Goal: Task Accomplishment & Management: Use online tool/utility

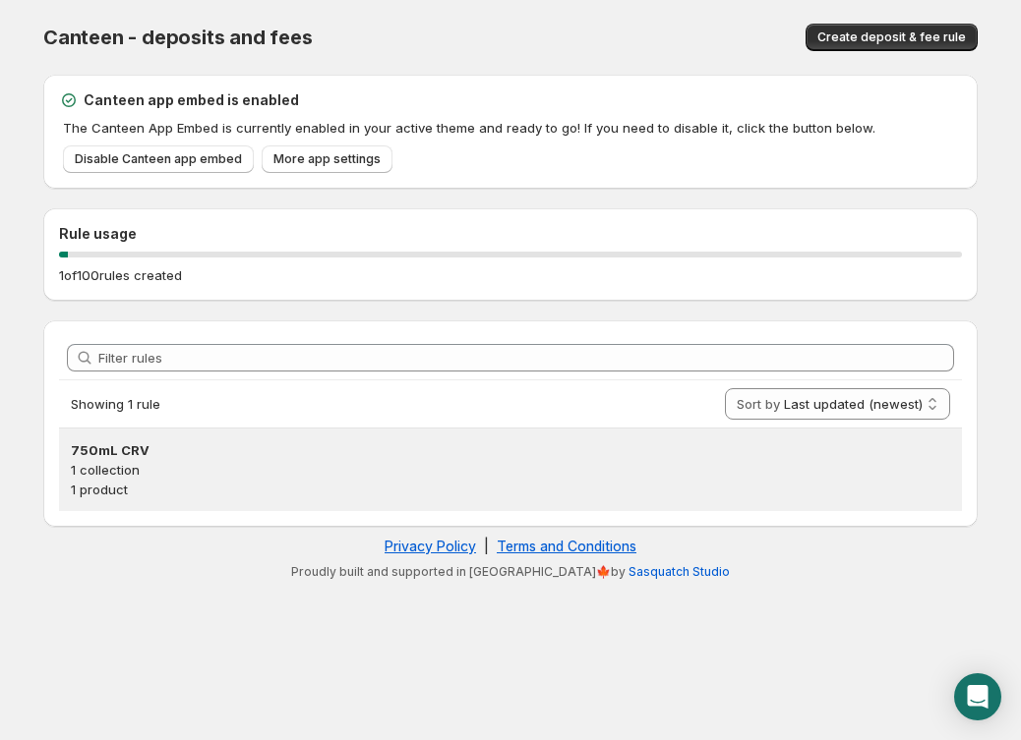
click at [107, 459] on h3 "750mL CRV" at bounding box center [510, 451] width 879 height 20
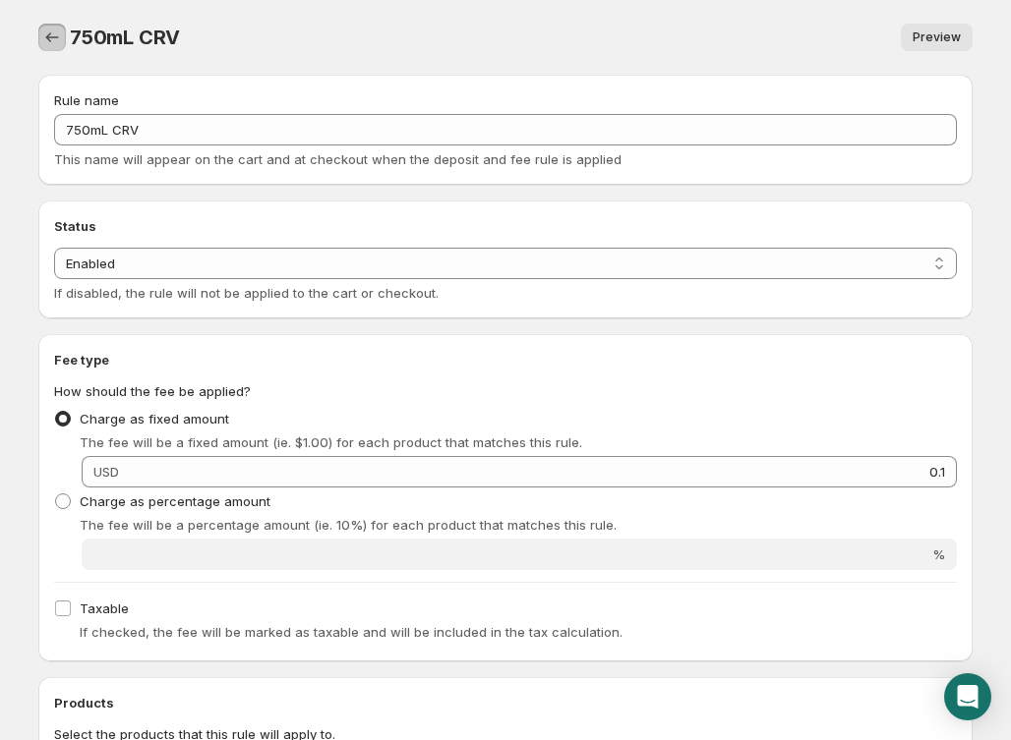
click at [47, 38] on icon "Settings" at bounding box center [52, 38] width 20 height 20
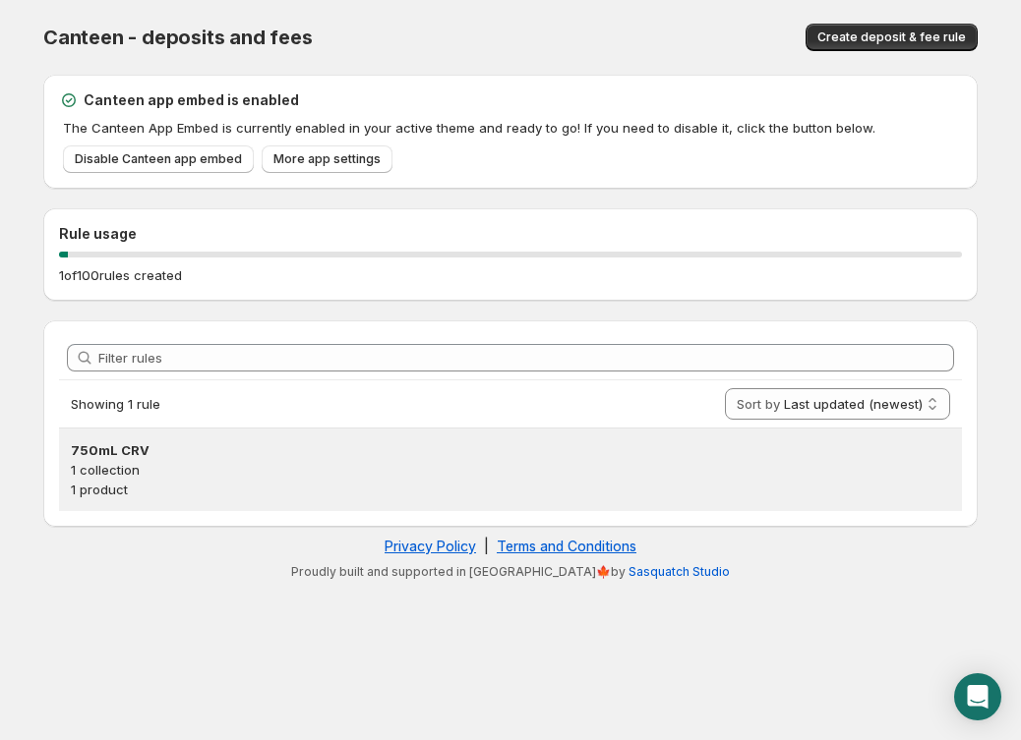
click at [132, 458] on h3 "750mL CRV" at bounding box center [510, 451] width 879 height 20
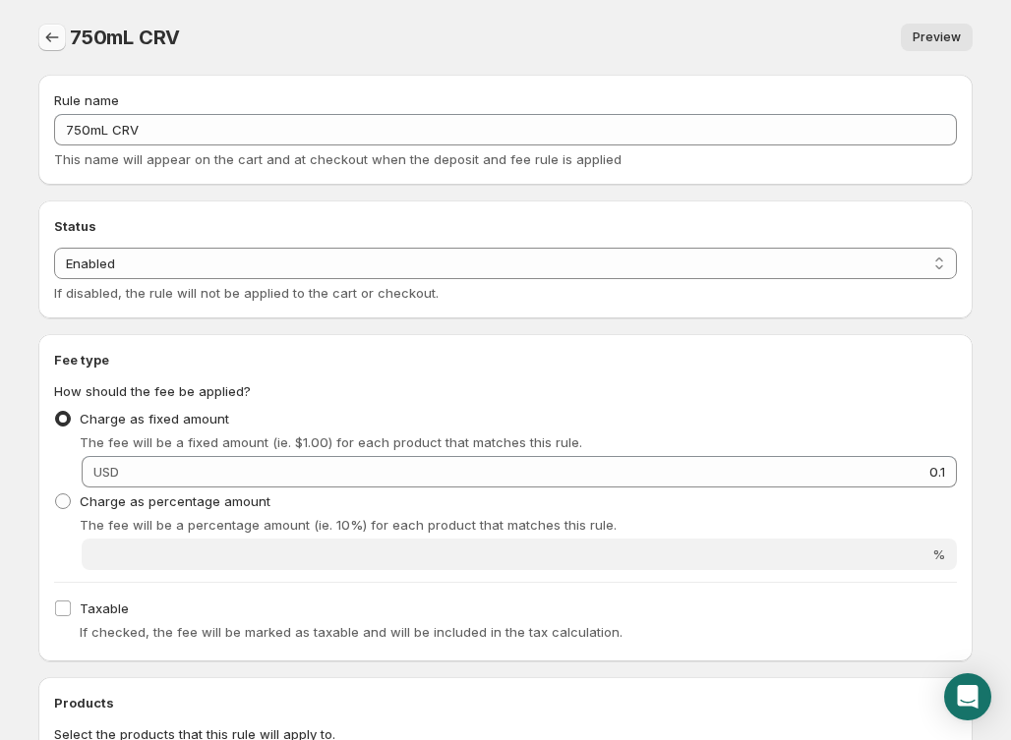
click at [49, 38] on icon "Settings" at bounding box center [52, 38] width 20 height 20
